Goal: Task Accomplishment & Management: Use online tool/utility

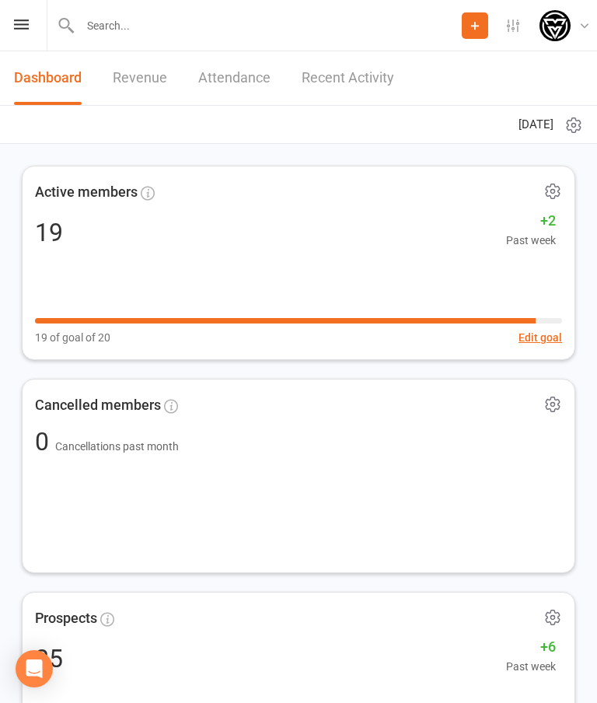
click at [15, 20] on icon at bounding box center [21, 24] width 15 height 10
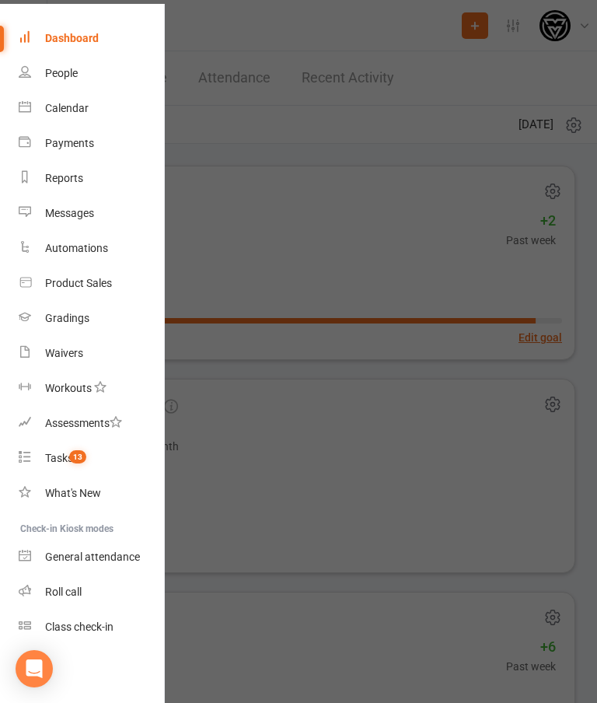
scroll to position [45, 0]
click at [66, 625] on div "Class check-in" at bounding box center [79, 626] width 68 height 12
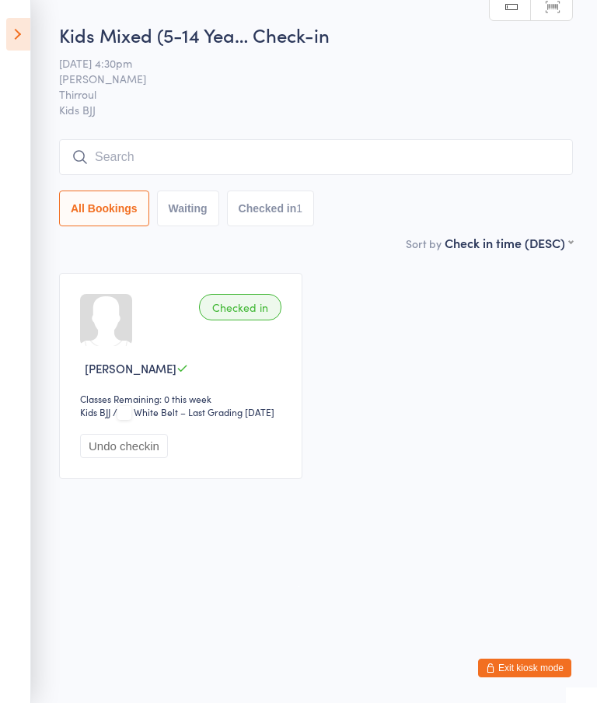
click at [16, 29] on icon at bounding box center [18, 34] width 24 height 33
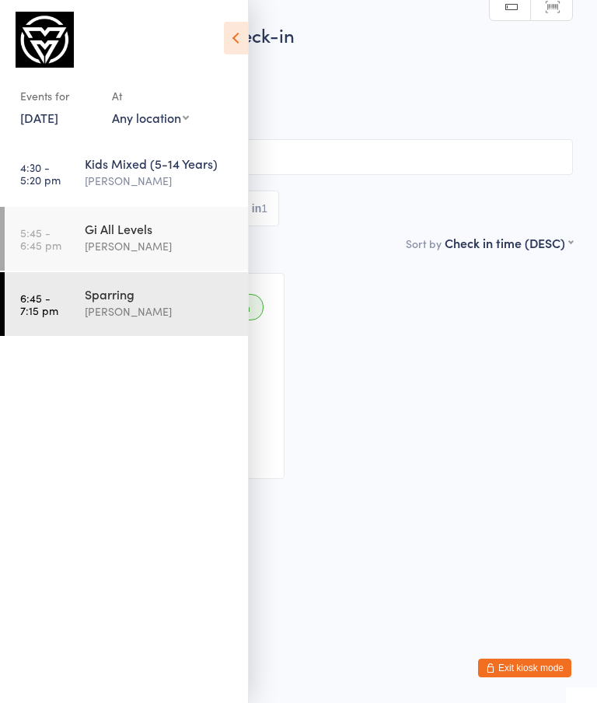
click at [82, 232] on link "5:45 - 6:45 pm Gi All Levels [PERSON_NAME]" at bounding box center [126, 239] width 243 height 64
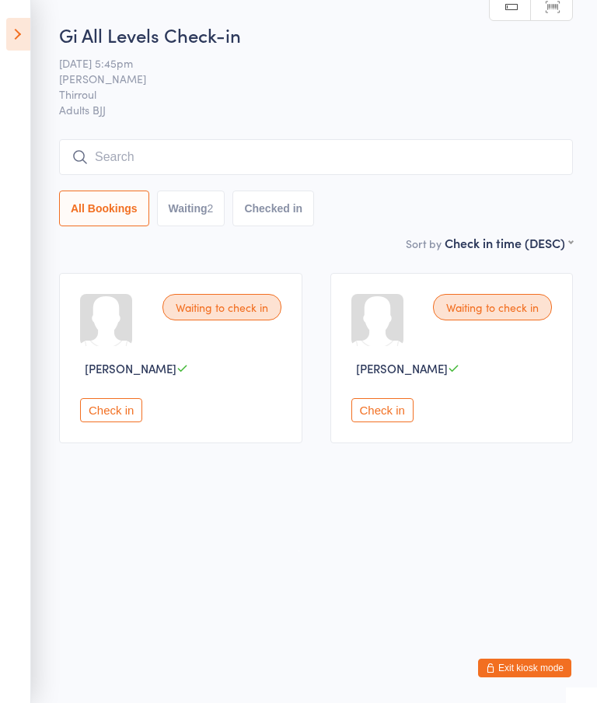
click at [194, 209] on button "Waiting 2" at bounding box center [191, 208] width 68 height 36
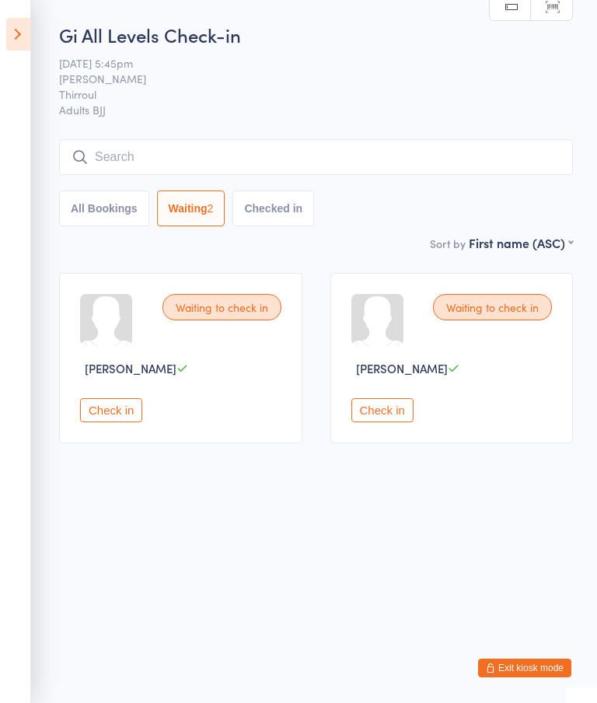
click at [90, 214] on button "All Bookings" at bounding box center [104, 208] width 90 height 36
select select "5"
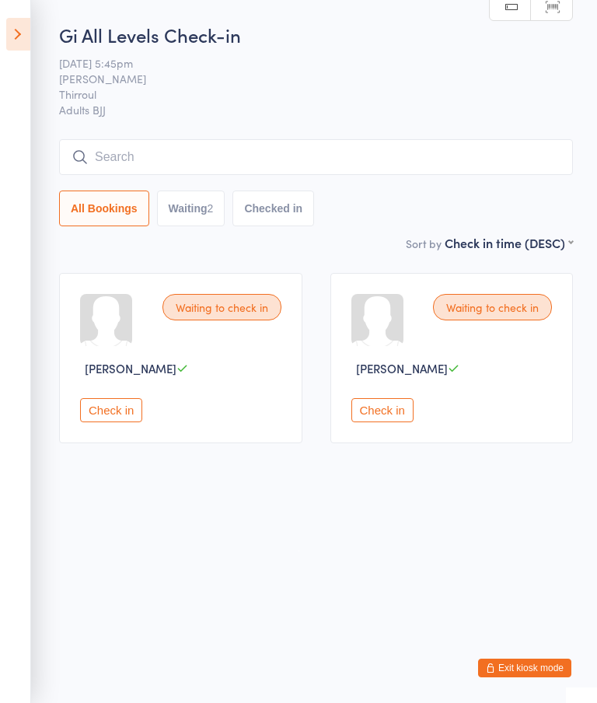
click at [373, 411] on button "Check in" at bounding box center [382, 410] width 62 height 24
click at [121, 152] on input "search" at bounding box center [316, 157] width 514 height 36
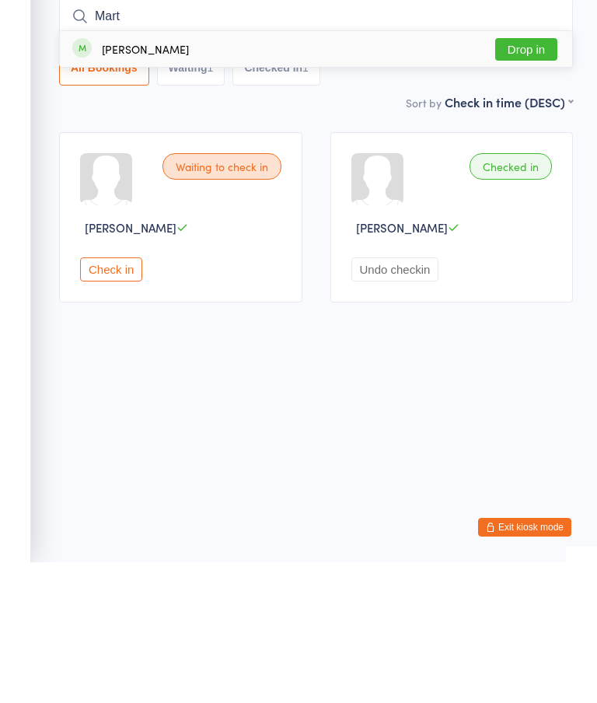
type input "Mart"
click at [530, 179] on button "Drop in" at bounding box center [526, 190] width 62 height 23
